Goal: Check status: Check status

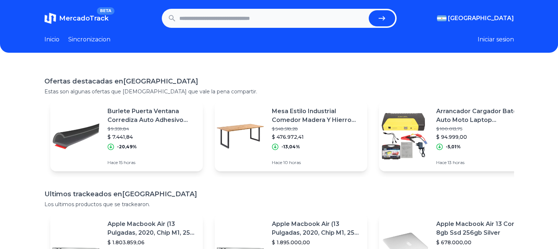
drag, startPoint x: 183, startPoint y: 7, endPoint x: 187, endPoint y: 7, distance: 4.4
click at [185, 7] on header "MercadoTrack BETA Argentina Argentina Uruguay Mexico Chile Peru Venezuela Colom…" at bounding box center [279, 26] width 558 height 53
click at [205, 11] on input "text" at bounding box center [272, 18] width 186 height 16
paste input "**********"
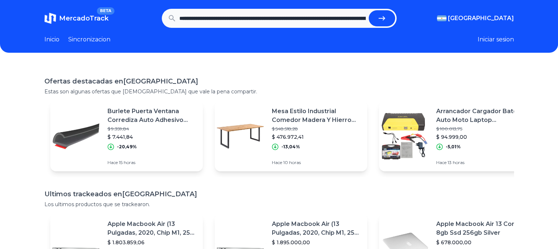
scroll to position [0, 220]
click at [369, 10] on button "submit" at bounding box center [382, 18] width 26 height 16
type input "**********"
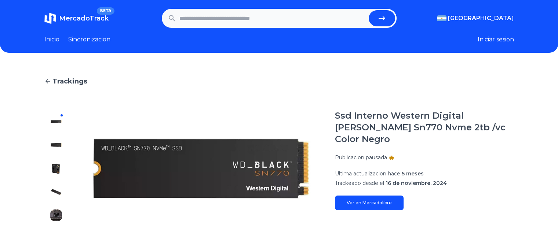
click at [49, 81] on icon at bounding box center [47, 81] width 4 height 4
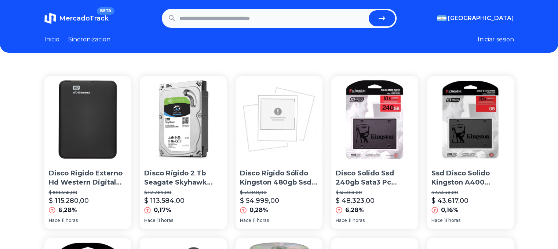
click at [94, 18] on span "MercadoTrack" at bounding box center [84, 18] width 50 height 8
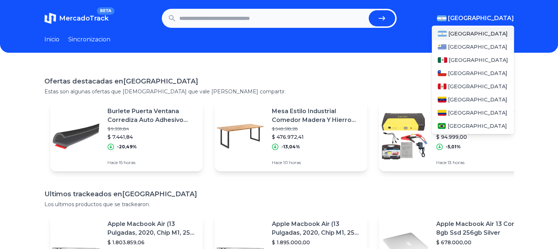
click at [494, 22] on section "MercadoTrack BETA Argentina Argentina Uruguay Mexico Chile Peru Venezuela Colom…" at bounding box center [278, 18] width 469 height 19
click at [496, 18] on span "[GEOGRAPHIC_DATA]" at bounding box center [481, 18] width 66 height 9
click at [462, 57] on span "[GEOGRAPHIC_DATA]" at bounding box center [477, 59] width 59 height 7
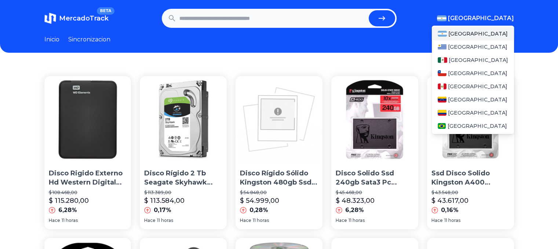
click at [509, 16] on span "[GEOGRAPHIC_DATA]" at bounding box center [481, 18] width 66 height 9
click at [466, 60] on span "[GEOGRAPHIC_DATA]" at bounding box center [477, 59] width 59 height 7
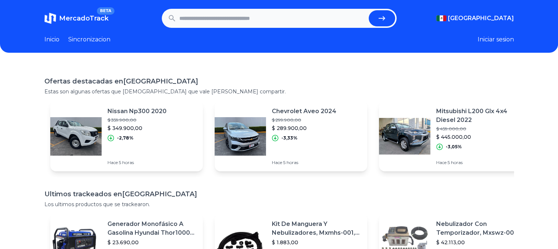
click at [106, 39] on link "Sincronizacion" at bounding box center [89, 39] width 42 height 9
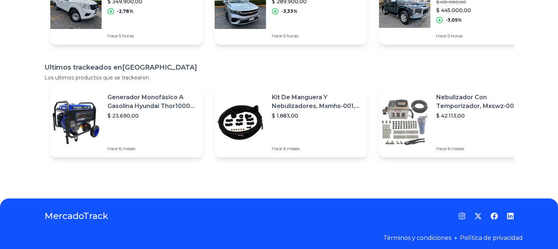
scroll to position [138, 0]
